Goal: Transaction & Acquisition: Book appointment/travel/reservation

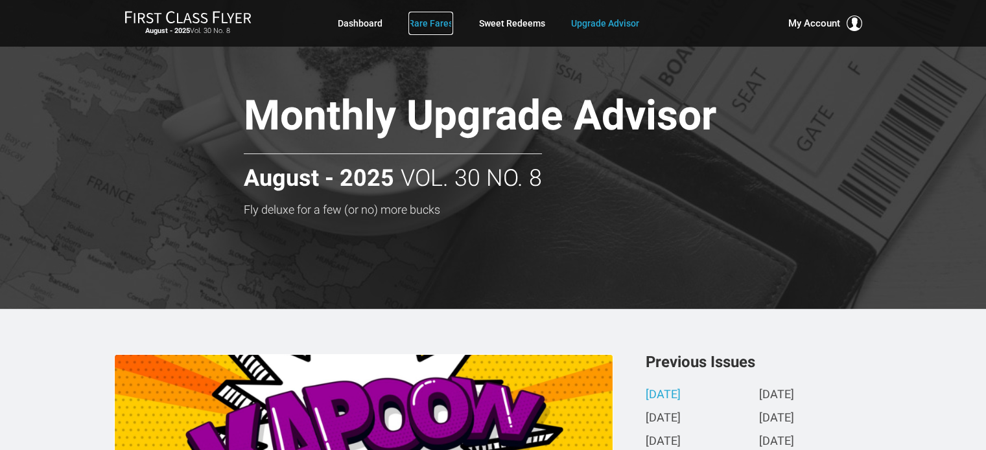
click at [417, 20] on link "Rare Fares" at bounding box center [430, 23] width 45 height 23
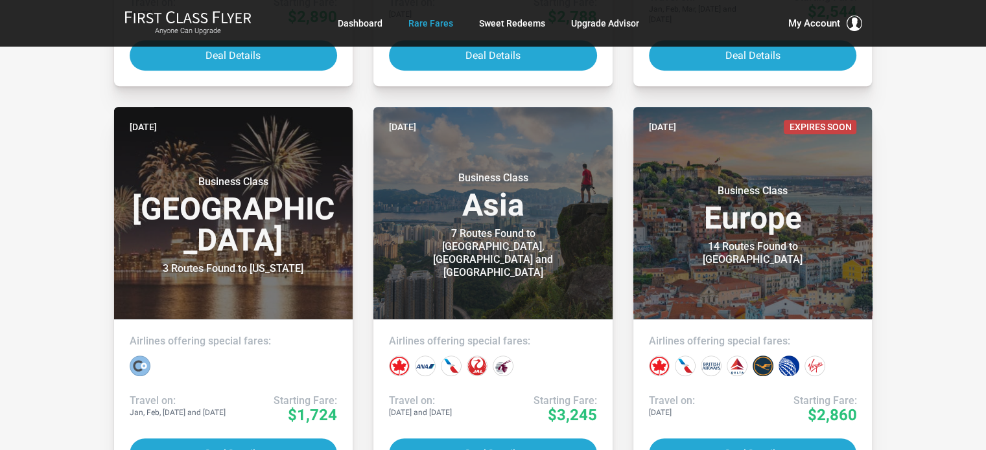
scroll to position [684, 0]
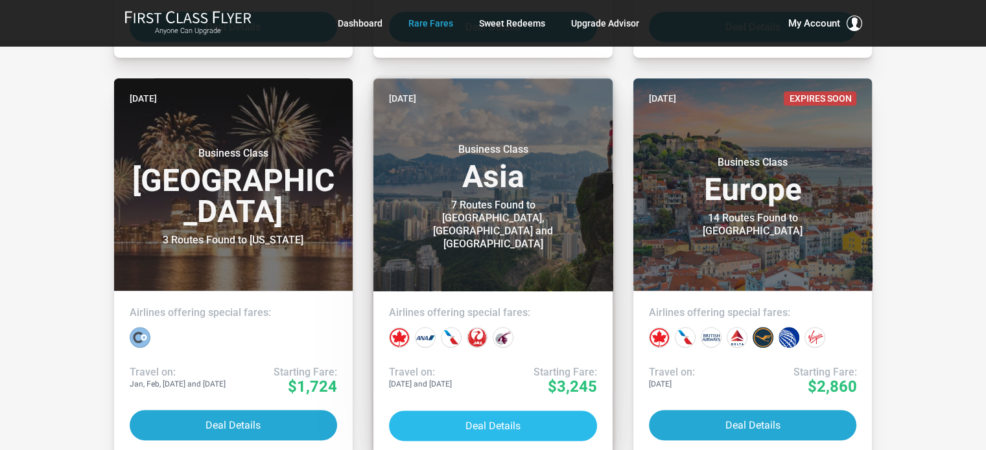
click at [529, 419] on button "Deal Details" at bounding box center [493, 426] width 208 height 30
